Goal: Check status: Check status

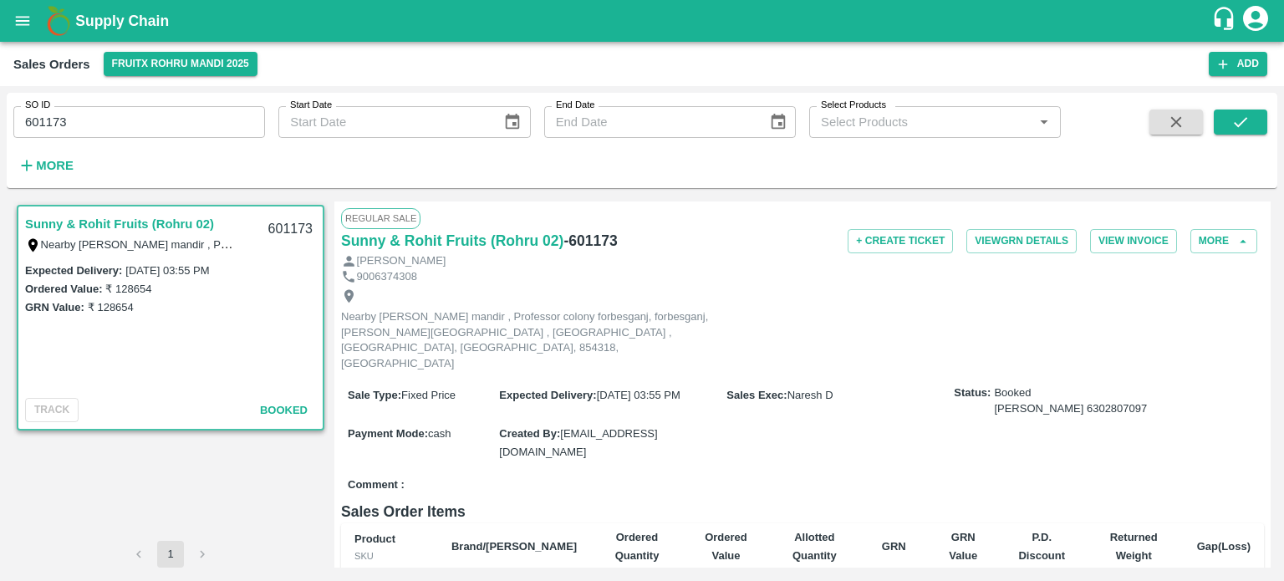
scroll to position [1677, 0]
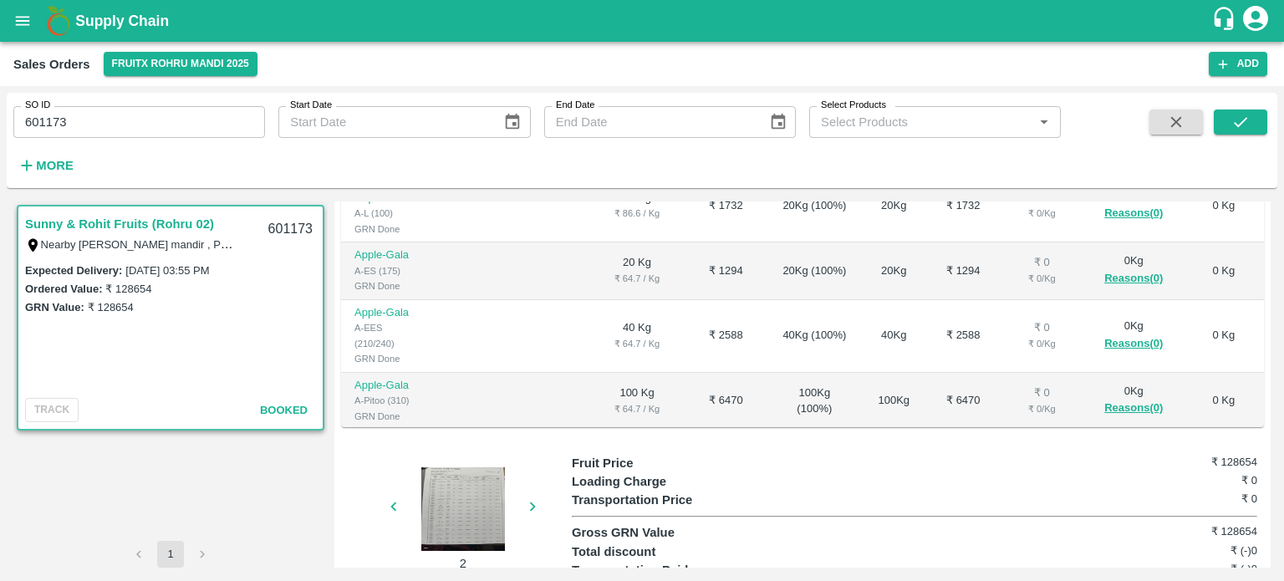
click at [172, 110] on input "601173" at bounding box center [139, 122] width 252 height 32
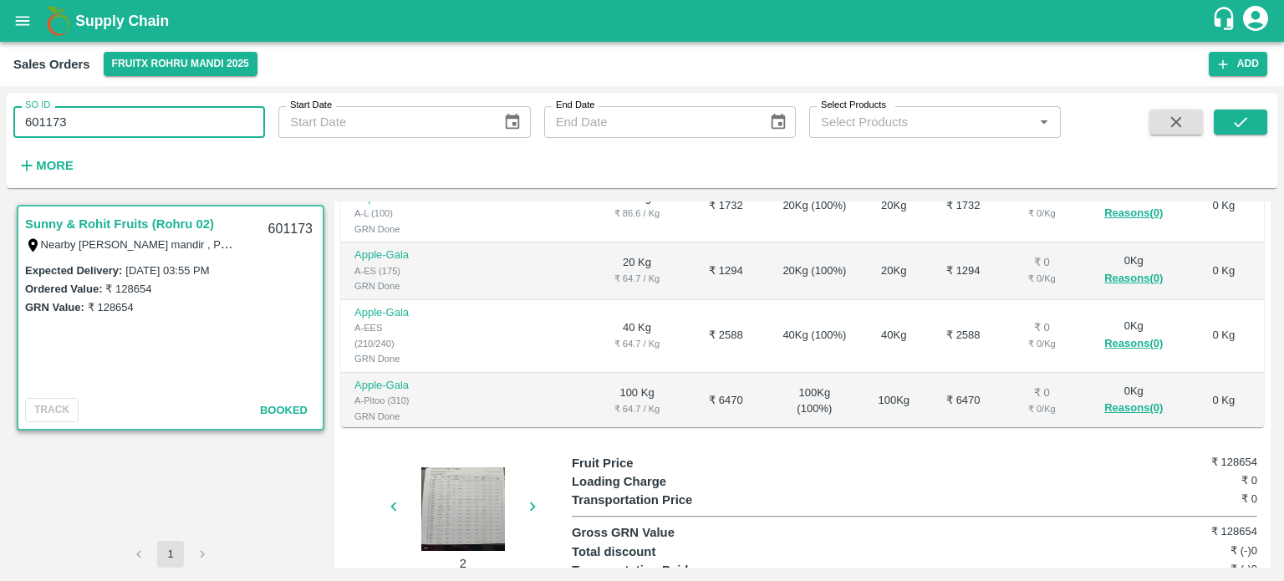
click at [172, 110] on input "601173" at bounding box center [139, 122] width 252 height 32
paste input "text"
click at [1223, 120] on button "submit" at bounding box center [1241, 122] width 54 height 25
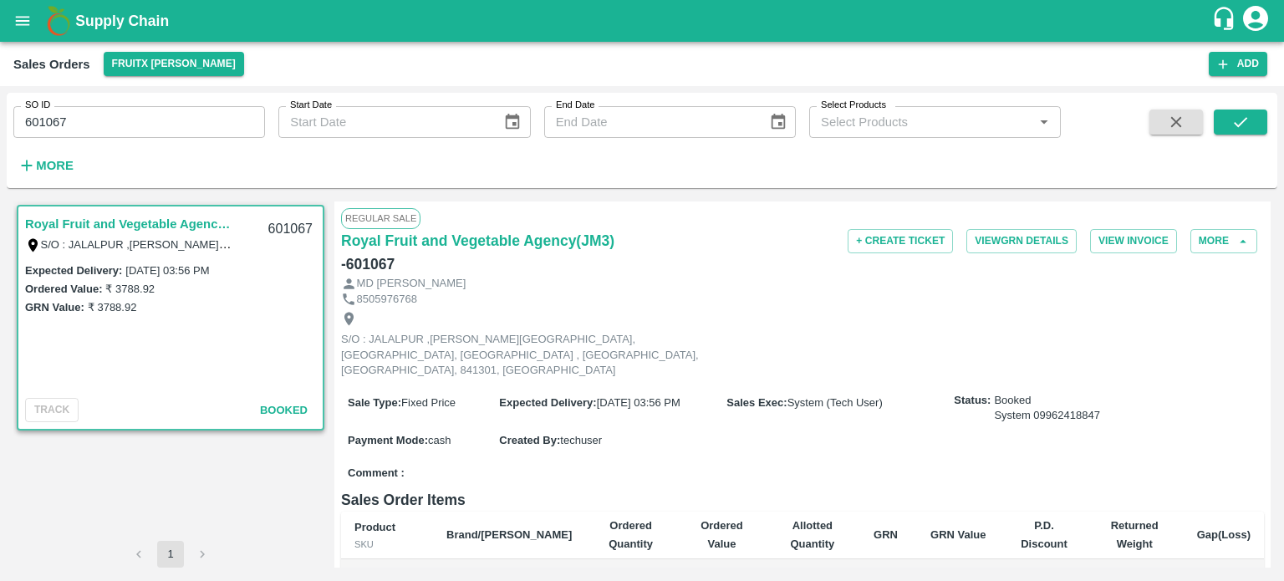
scroll to position [272, 0]
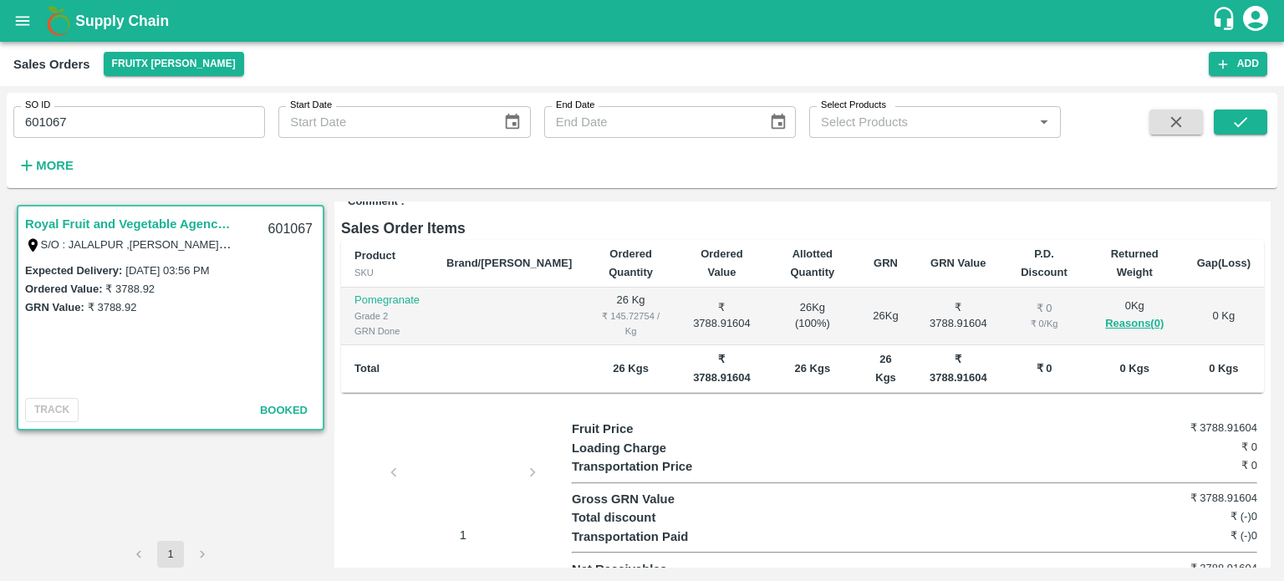
click at [458, 455] on div at bounding box center [463, 477] width 125 height 89
click at [137, 117] on input "601067" at bounding box center [139, 122] width 252 height 32
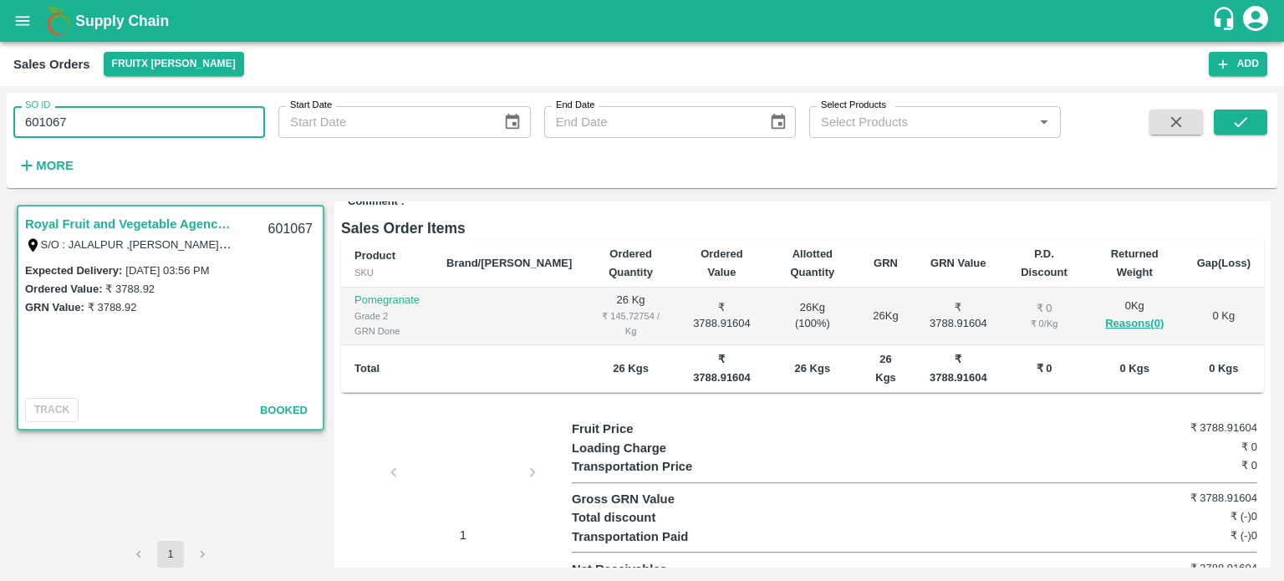
click at [137, 117] on input "601067" at bounding box center [139, 122] width 252 height 32
paste input "text"
type input "601677"
click at [1240, 110] on button "submit" at bounding box center [1241, 122] width 54 height 25
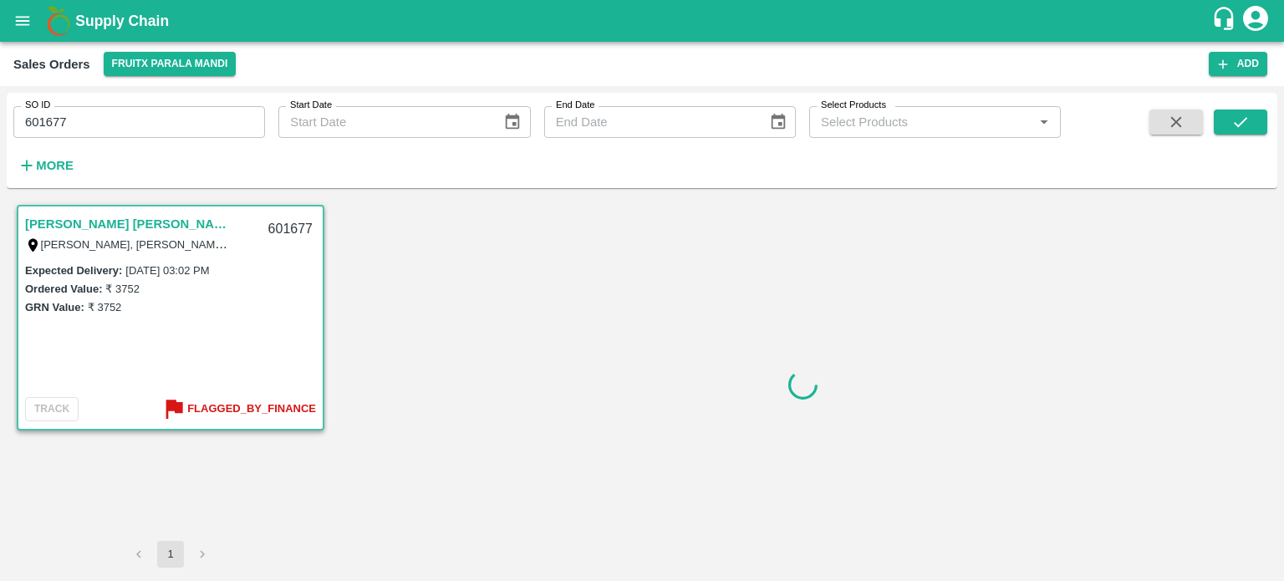
click at [140, 136] on input "601677" at bounding box center [139, 122] width 252 height 32
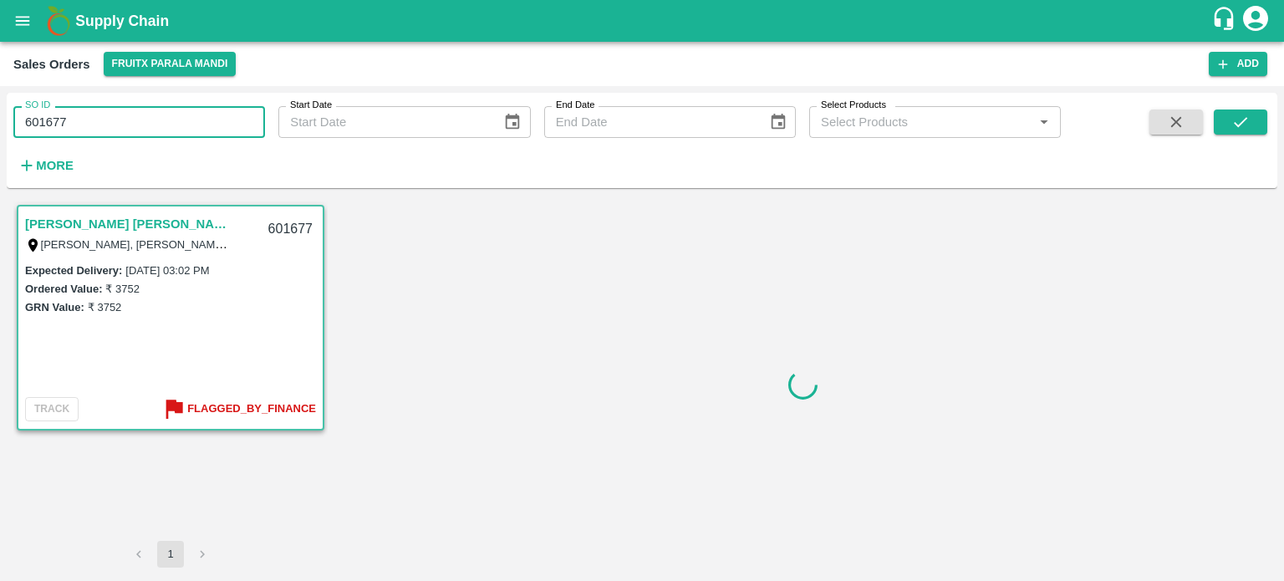
click at [140, 136] on input "601677" at bounding box center [139, 122] width 252 height 32
paste input "text"
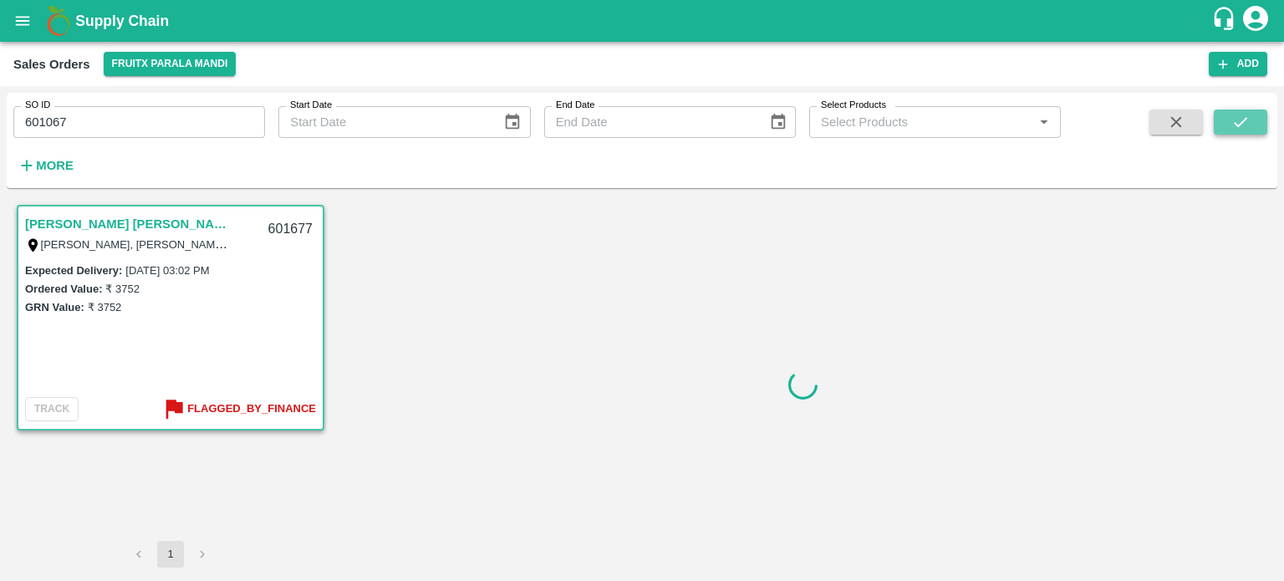
click at [1250, 129] on button "submit" at bounding box center [1241, 122] width 54 height 25
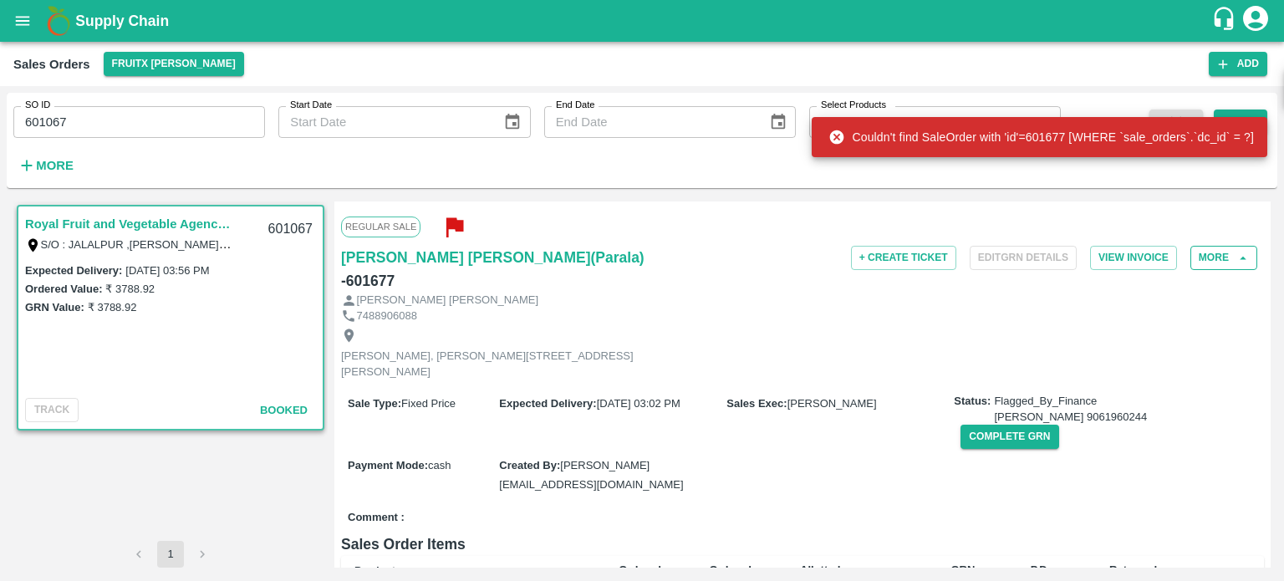
click at [1220, 256] on button "More" at bounding box center [1224, 258] width 67 height 24
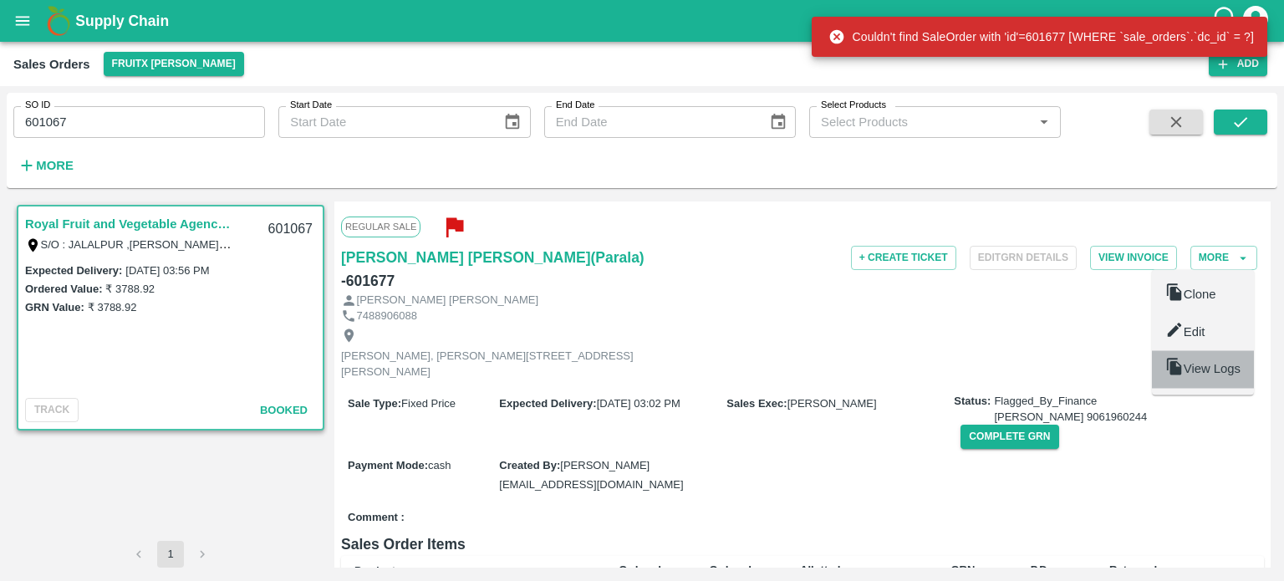
click at [1201, 367] on span "View Logs" at bounding box center [1212, 369] width 57 height 13
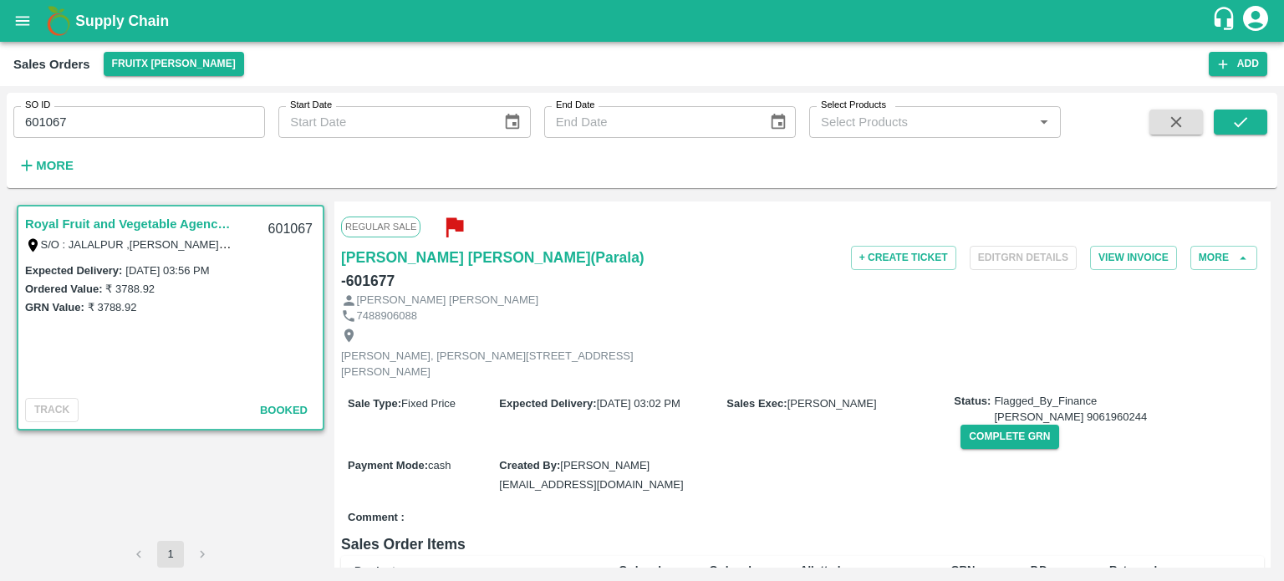
click at [130, 289] on label "₹ 3788.92" at bounding box center [129, 289] width 49 height 13
click at [156, 125] on input "601067" at bounding box center [139, 122] width 252 height 32
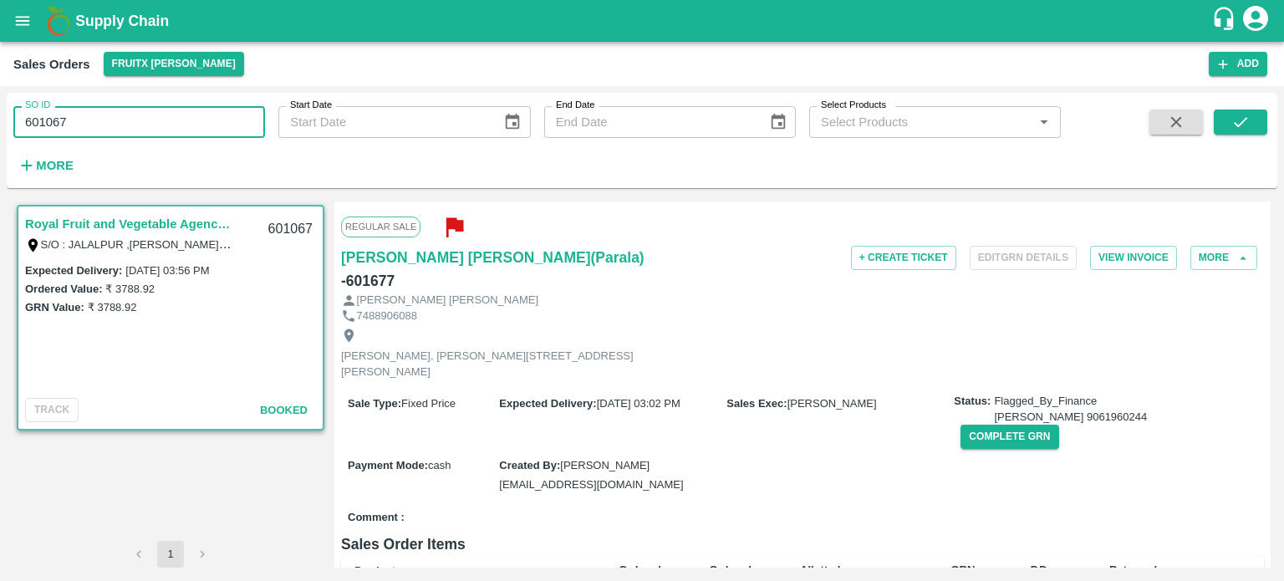
click at [156, 125] on input "601067" at bounding box center [139, 122] width 252 height 32
paste input "text"
type input "601677"
click at [1247, 120] on icon "submit" at bounding box center [1241, 122] width 18 height 18
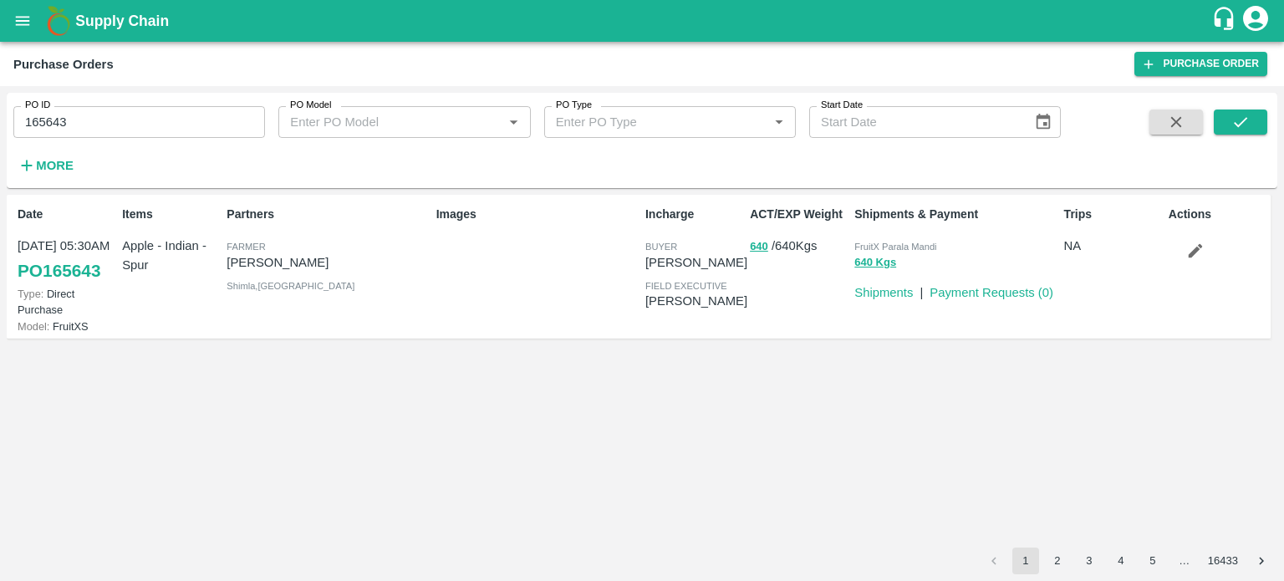
click at [111, 138] on input "165643" at bounding box center [139, 122] width 252 height 32
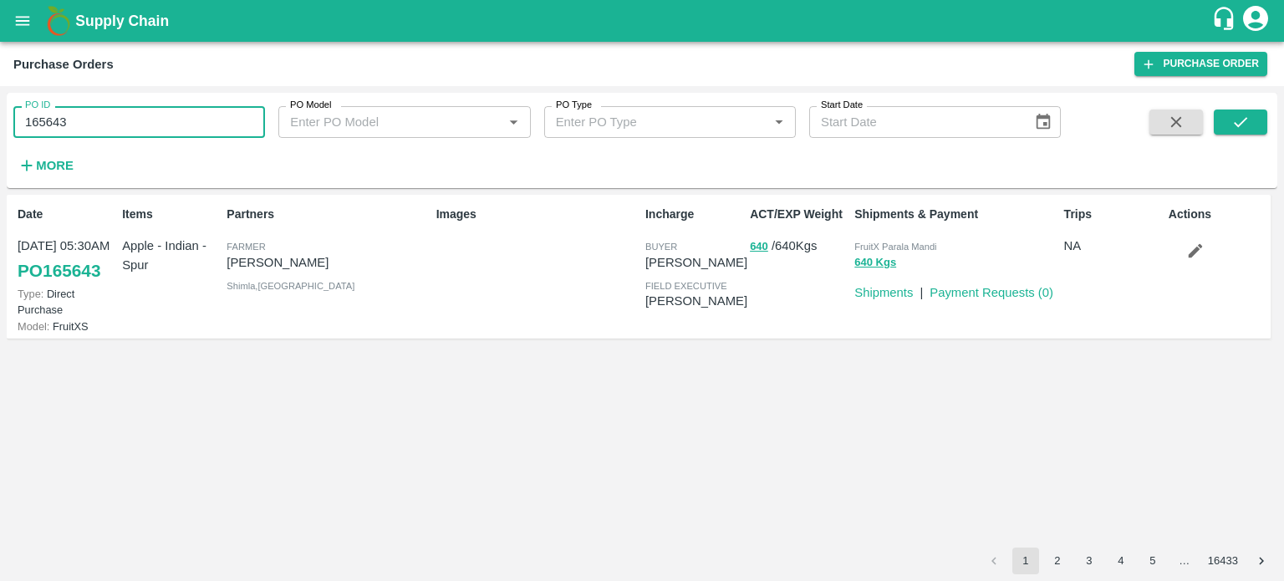
click at [111, 138] on input "165643" at bounding box center [139, 122] width 252 height 32
paste input "text"
type input "165576"
click at [1259, 115] on button "submit" at bounding box center [1241, 122] width 54 height 25
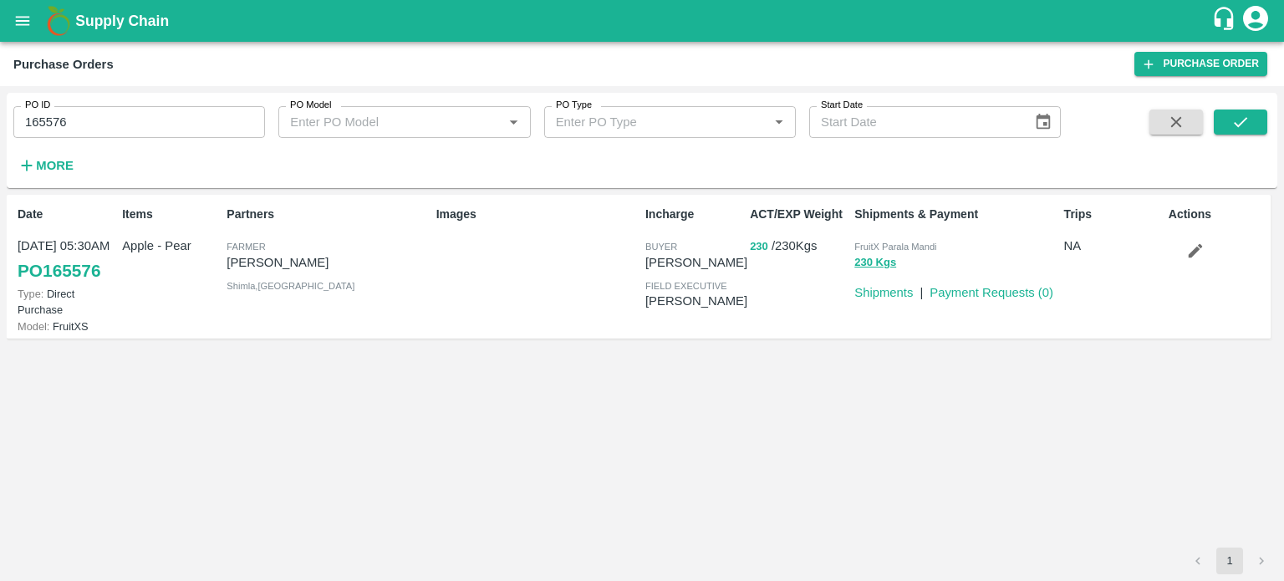
click at [753, 249] on button "230" at bounding box center [759, 246] width 18 height 19
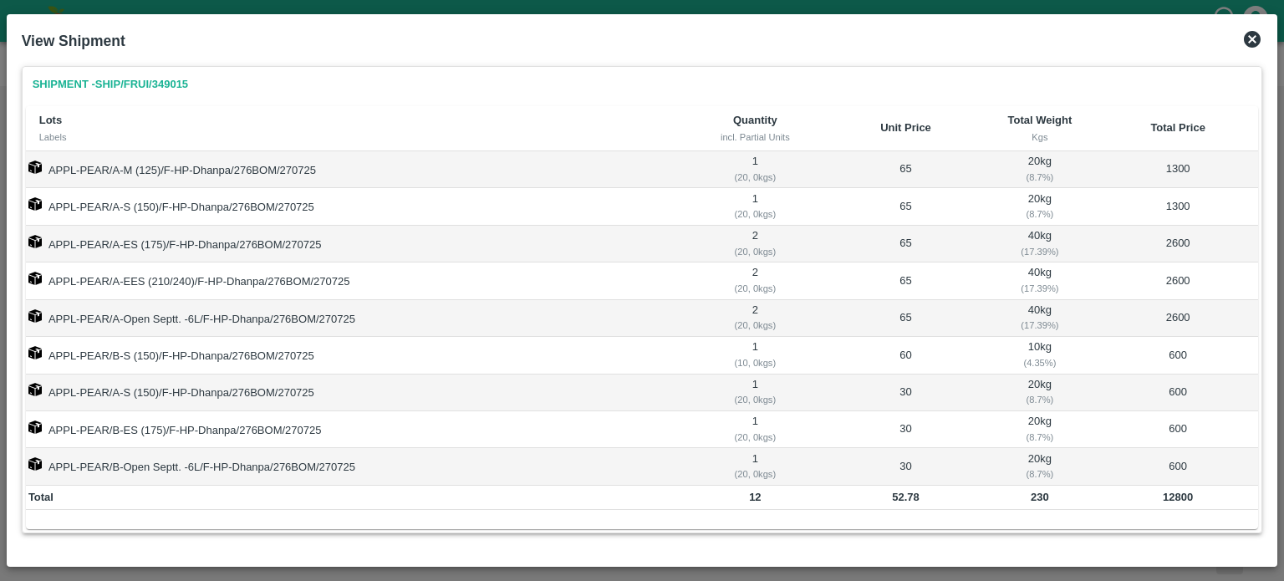
scroll to position [3, 0]
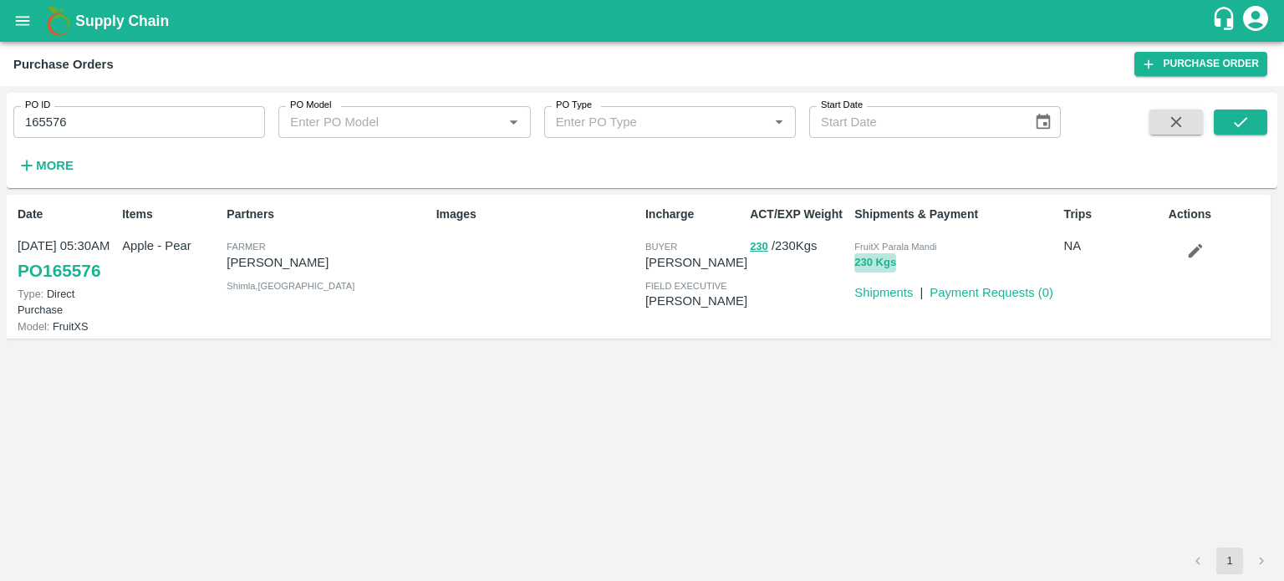
click at [890, 259] on button "230 Kgs" at bounding box center [876, 262] width 42 height 19
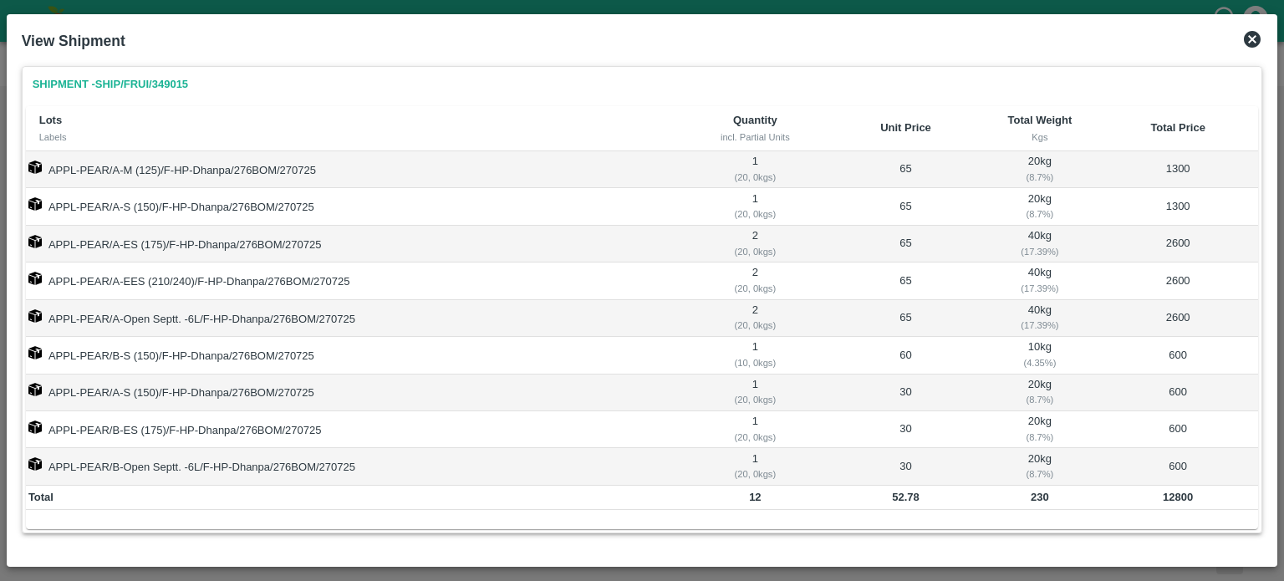
click at [132, 84] on link "Shipment - SHIP/FRUI/349015" at bounding box center [110, 84] width 169 height 29
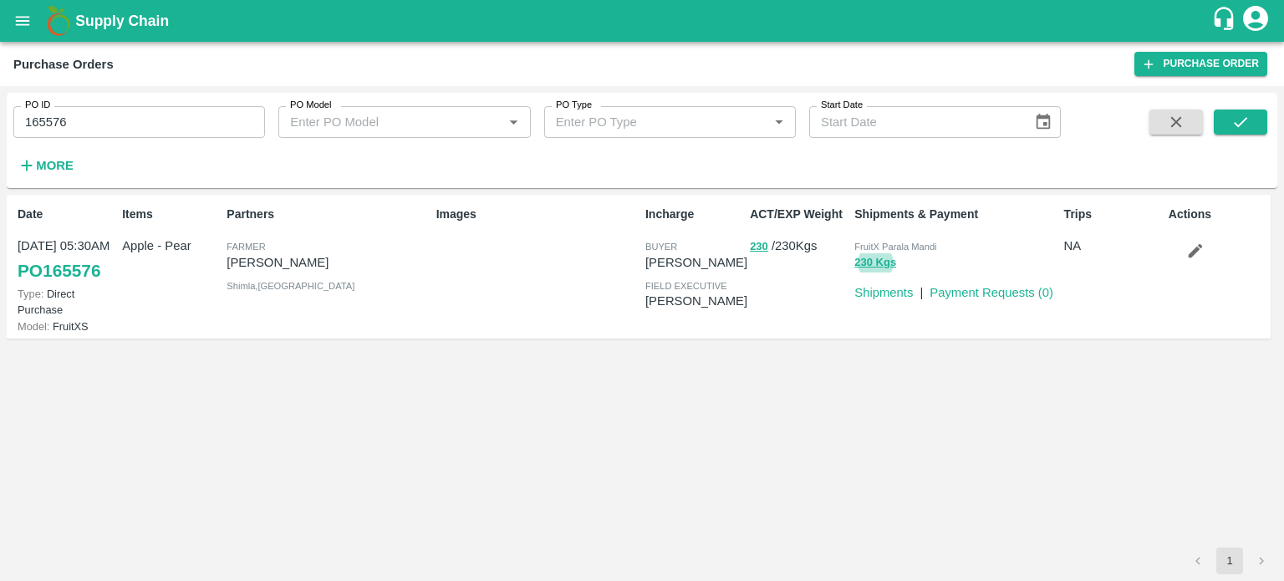
click at [921, 480] on div "Date 27 Jul, 05:30AM PO 165576 Type: Direct Purchase Model: FruitXS Items Apple…" at bounding box center [642, 371] width 1271 height 353
click at [106, 130] on input "165576" at bounding box center [139, 122] width 252 height 32
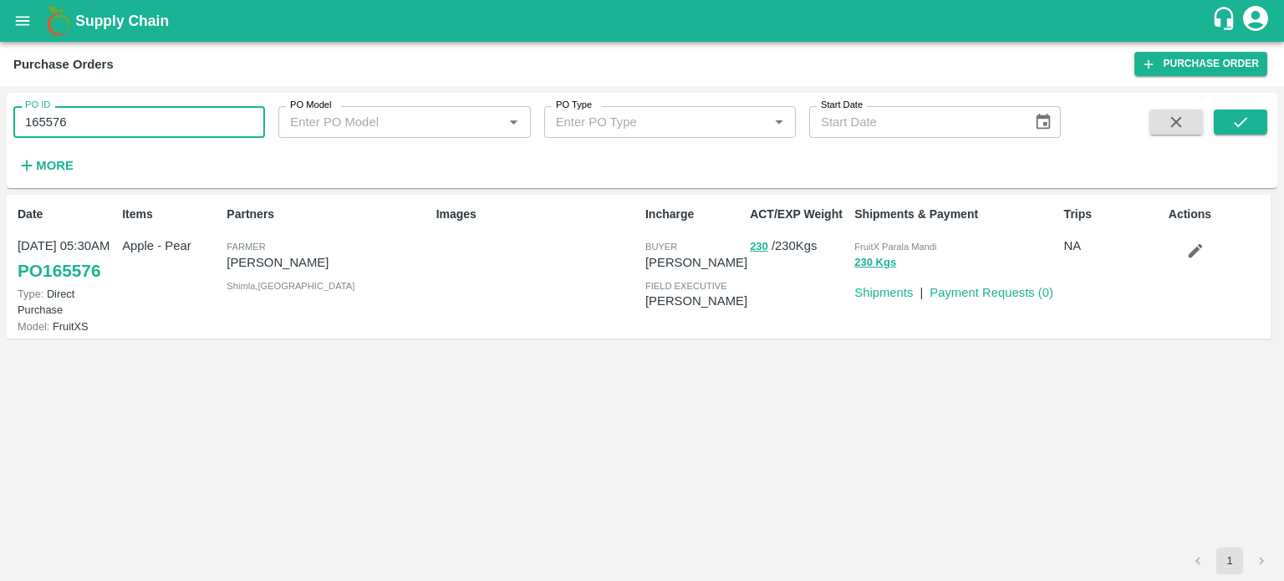
paste input "text"
type input "165643"
click at [1241, 121] on icon "submit" at bounding box center [1241, 122] width 18 height 18
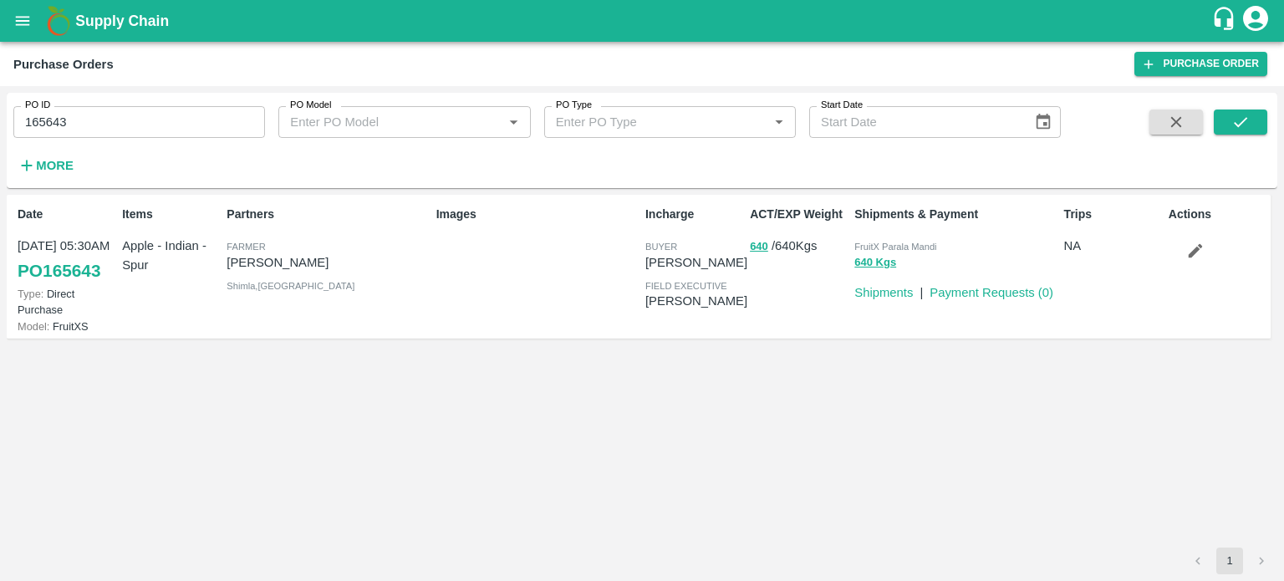
click at [997, 471] on div "Date 27 Jul, 05:30AM PO 165643 Type: Direct Purchase Model: FruitXS Items Apple…" at bounding box center [642, 371] width 1271 height 353
